Goal: Information Seeking & Learning: Learn about a topic

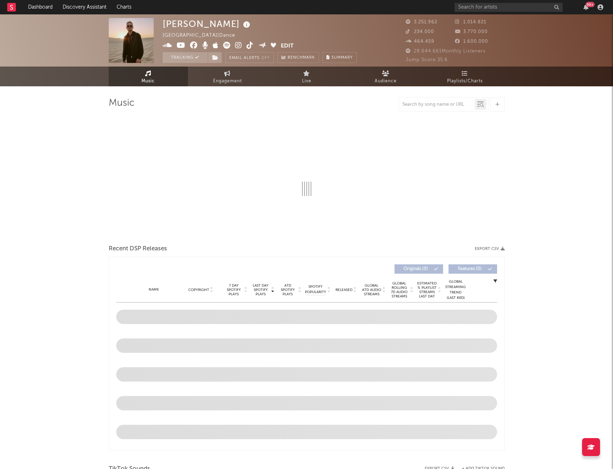
select select "6m"
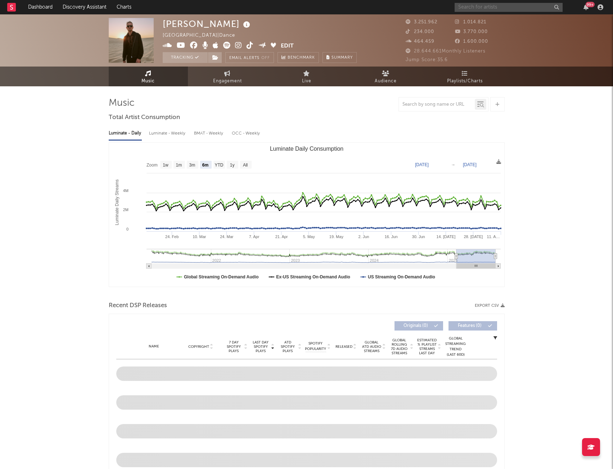
click at [516, 4] on input "text" at bounding box center [508, 7] width 108 height 9
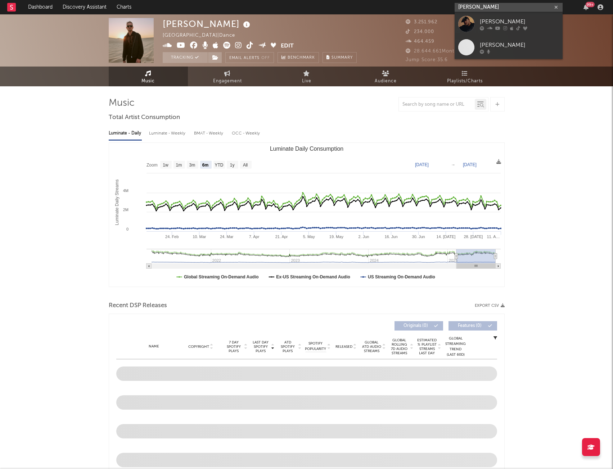
type input "[PERSON_NAME]"
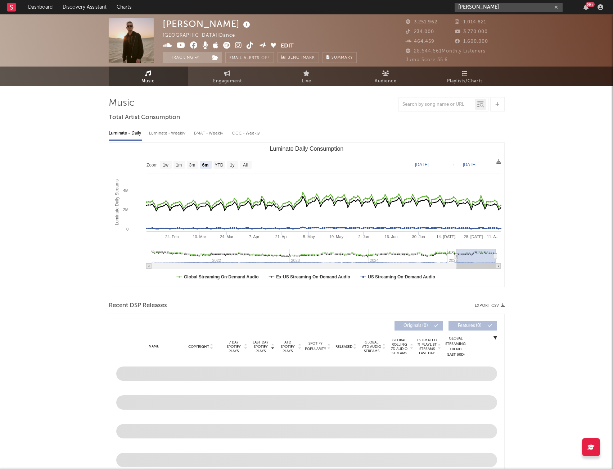
click at [486, 8] on input "[PERSON_NAME]" at bounding box center [508, 7] width 108 height 9
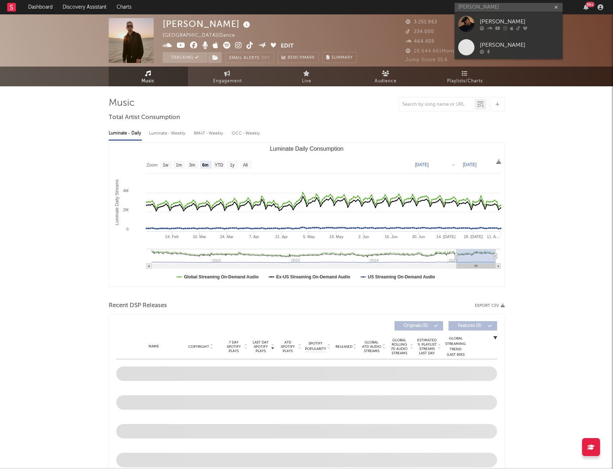
click at [492, 22] on div "[PERSON_NAME]" at bounding box center [519, 21] width 79 height 9
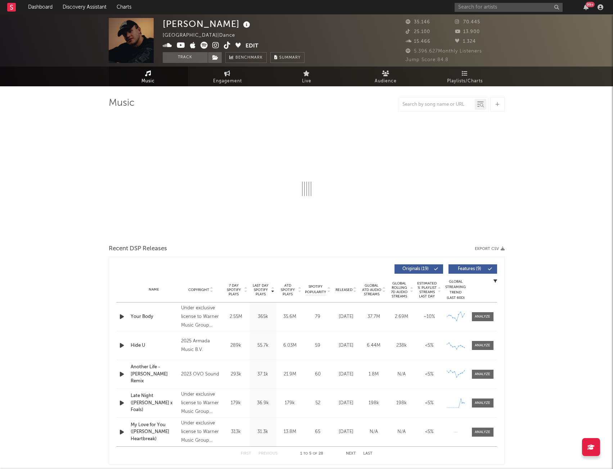
select select "6m"
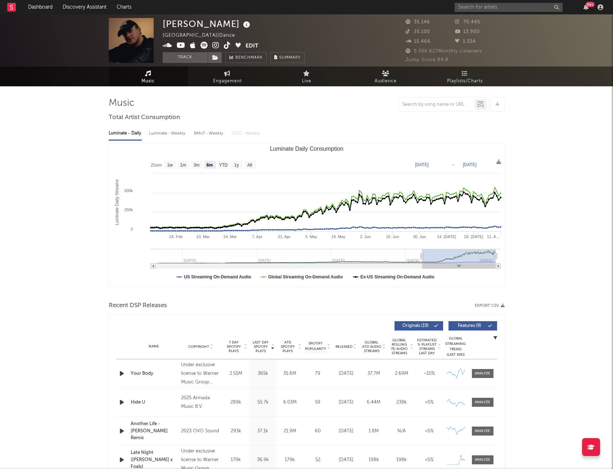
click at [462, 79] on span "Playlists/Charts" at bounding box center [465, 81] width 36 height 9
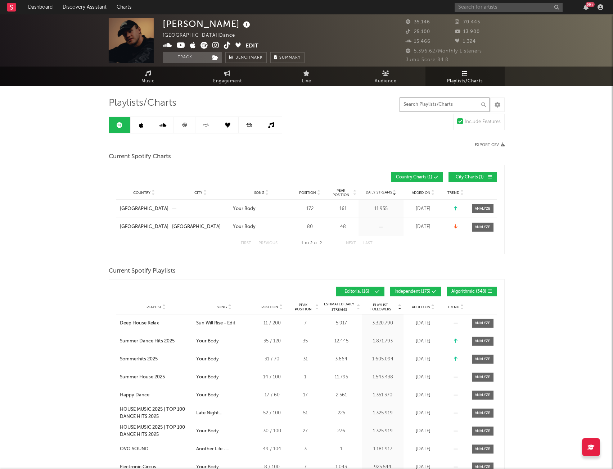
click at [460, 106] on input "text" at bounding box center [444, 104] width 90 height 14
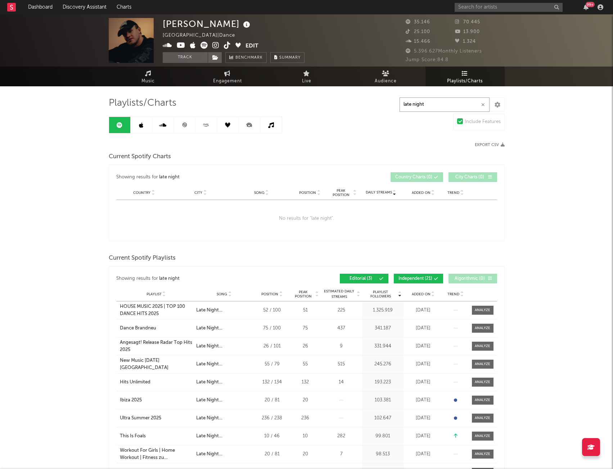
type input "late night"
click at [431, 292] on icon at bounding box center [433, 292] width 4 height 3
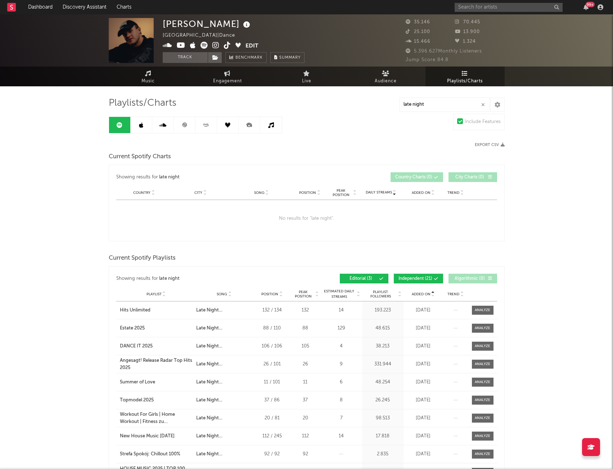
click at [431, 292] on icon at bounding box center [433, 292] width 4 height 3
click at [382, 291] on span "Playlist Followers" at bounding box center [380, 294] width 33 height 9
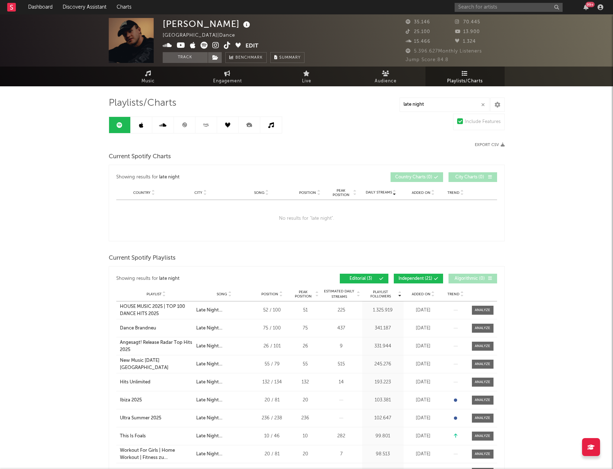
click at [141, 380] on div "Hits Unlimited" at bounding box center [135, 382] width 31 height 7
